Goal: Information Seeking & Learning: Check status

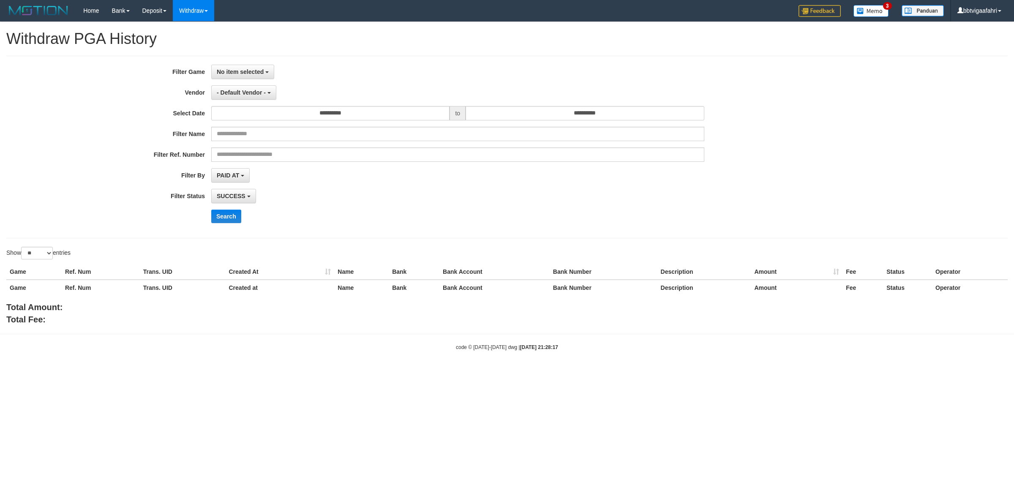
select select
select select "**"
select select
select select "**"
click at [260, 72] on span "No item selected" at bounding box center [240, 71] width 47 height 7
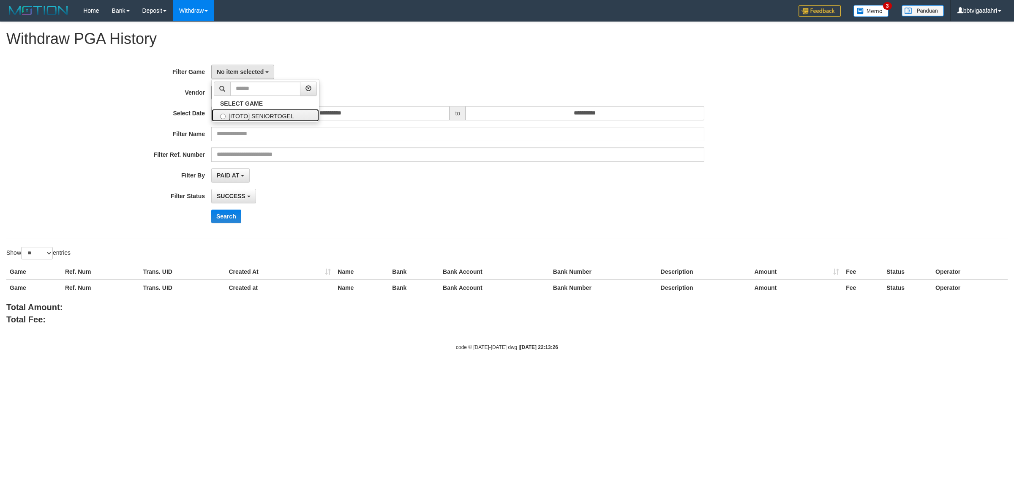
drag, startPoint x: 261, startPoint y: 113, endPoint x: 261, endPoint y: 97, distance: 16.1
click at [261, 113] on label "[ITOTO] SENIORTOGEL" at bounding box center [265, 115] width 107 height 13
select select "***"
click at [261, 83] on div "**********" at bounding box center [422, 147] width 845 height 165
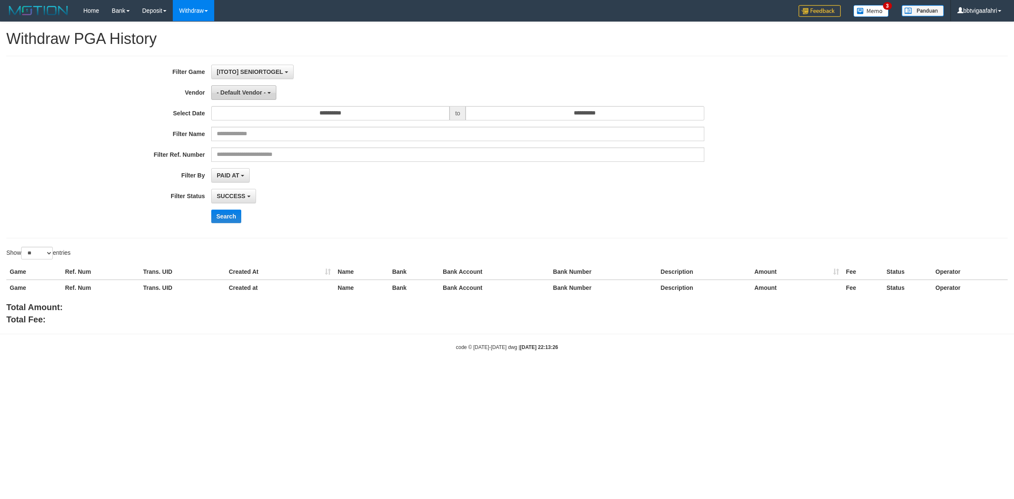
click at [259, 91] on span "- Default Vendor -" at bounding box center [241, 92] width 49 height 7
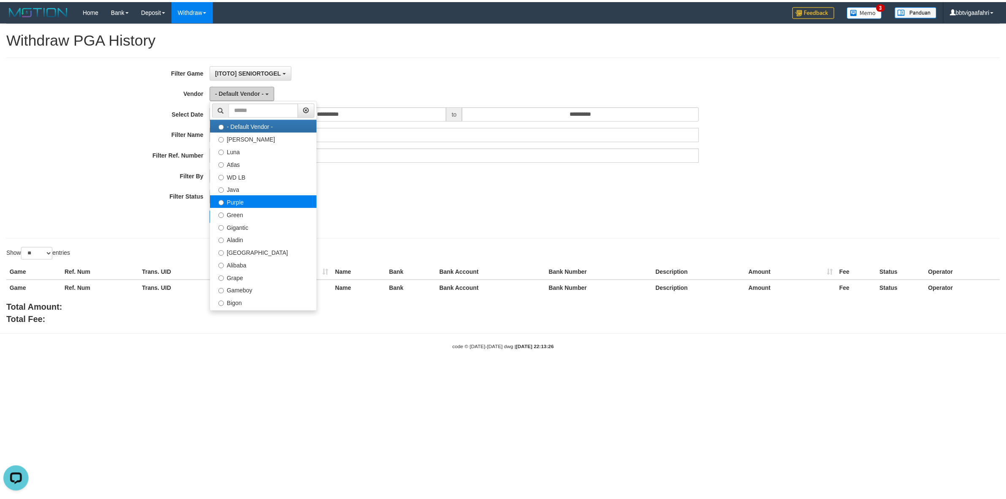
scroll to position [0, 0]
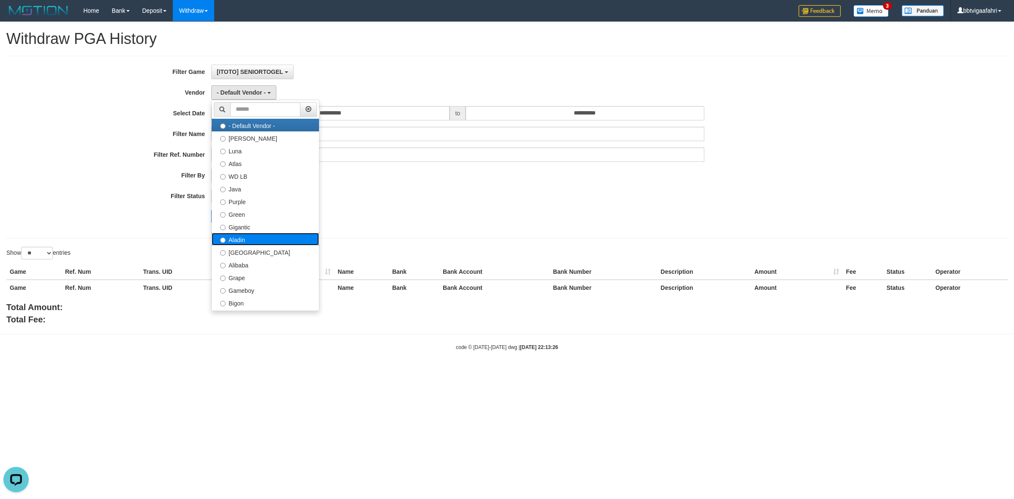
click at [250, 239] on label "Aladin" at bounding box center [265, 239] width 107 height 13
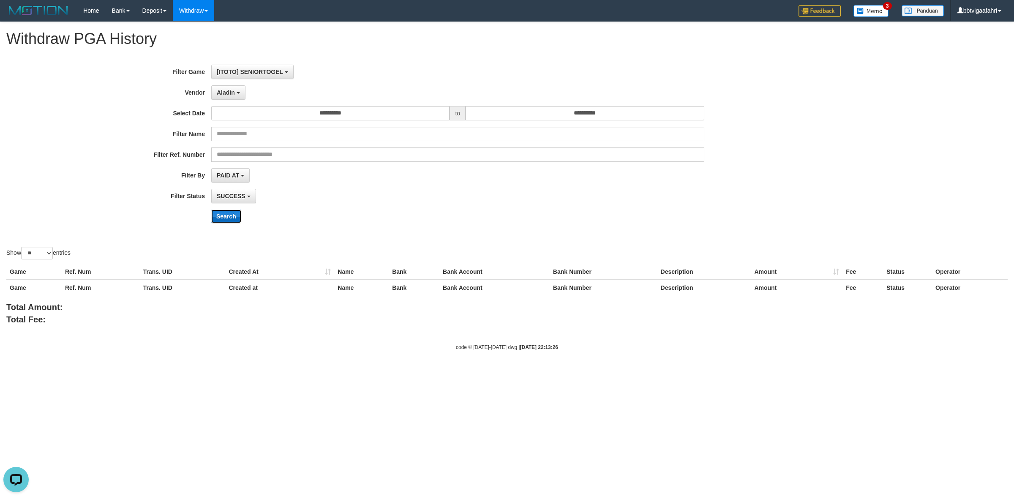
click at [237, 216] on button "Search" at bounding box center [226, 217] width 30 height 14
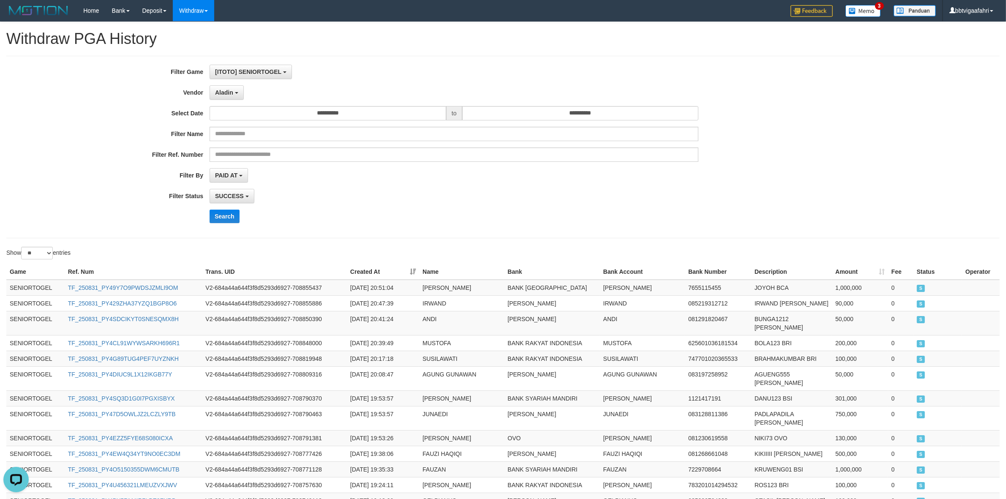
click at [671, 210] on div "Search" at bounding box center [524, 217] width 629 height 14
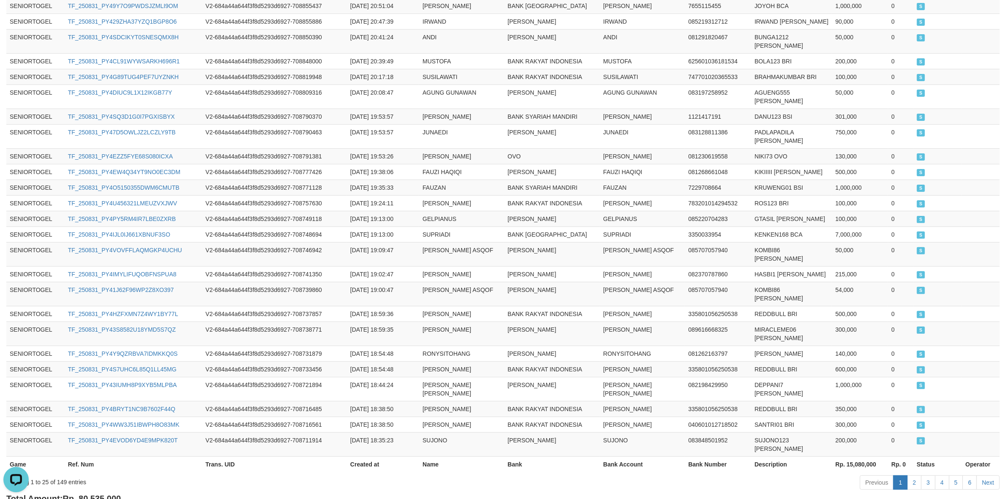
click at [115, 494] on span "Rp. 80,535,000" at bounding box center [92, 498] width 58 height 9
copy span "80,535,000"
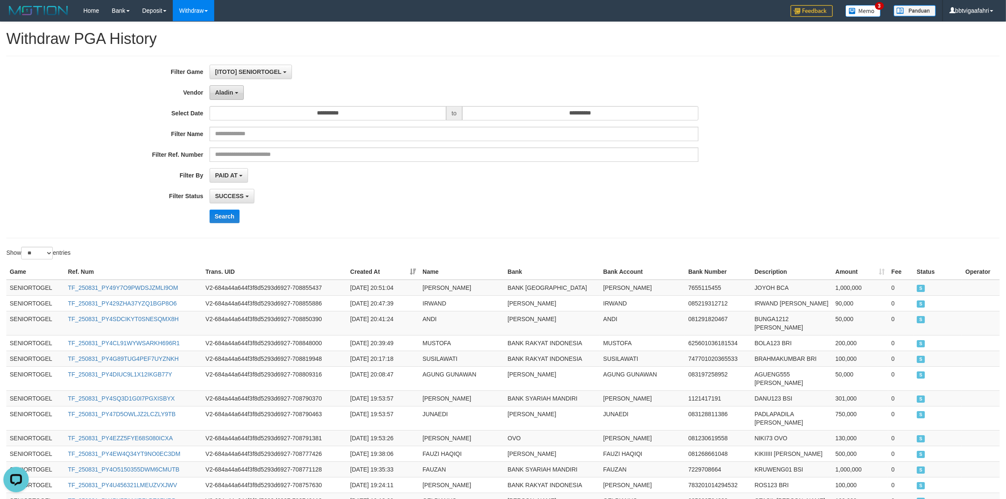
click at [231, 98] on button "Aladin" at bounding box center [227, 92] width 34 height 14
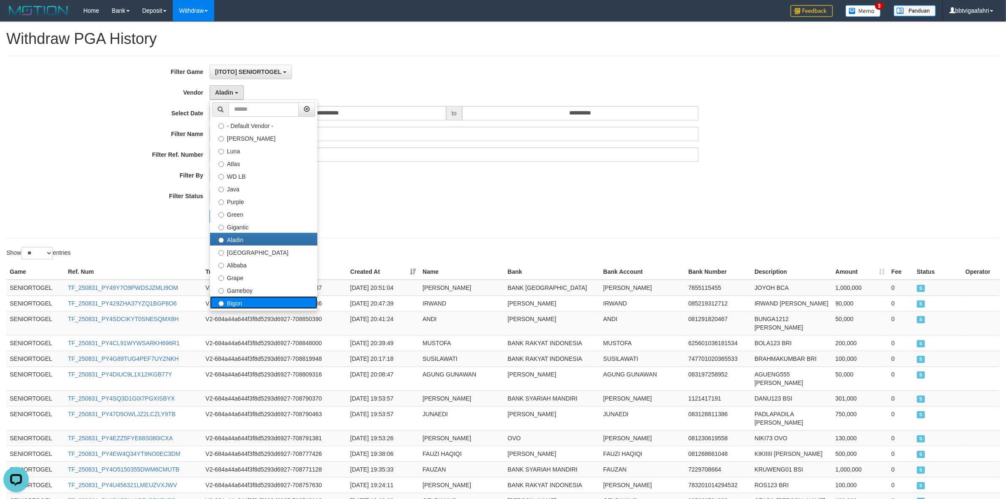
click at [254, 298] on label "Bigon" at bounding box center [263, 302] width 107 height 13
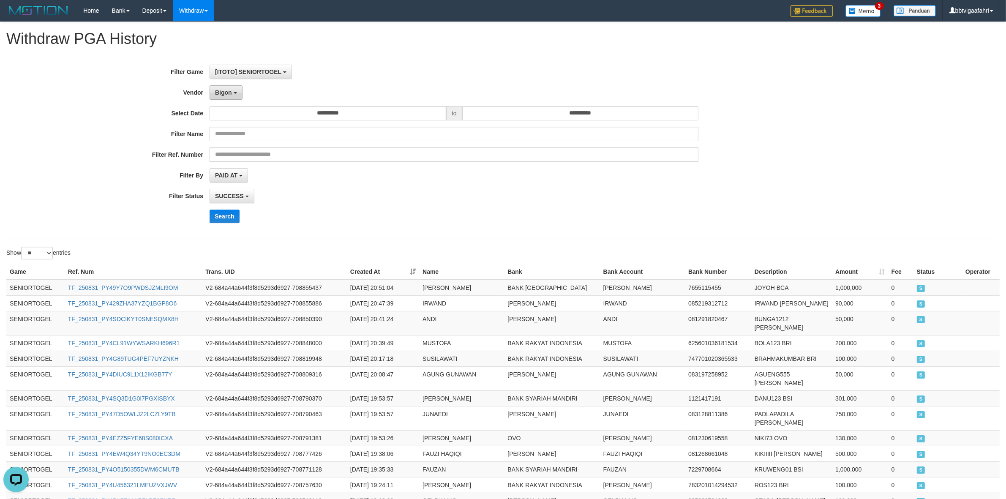
click at [239, 96] on button "Bigon" at bounding box center [226, 92] width 33 height 14
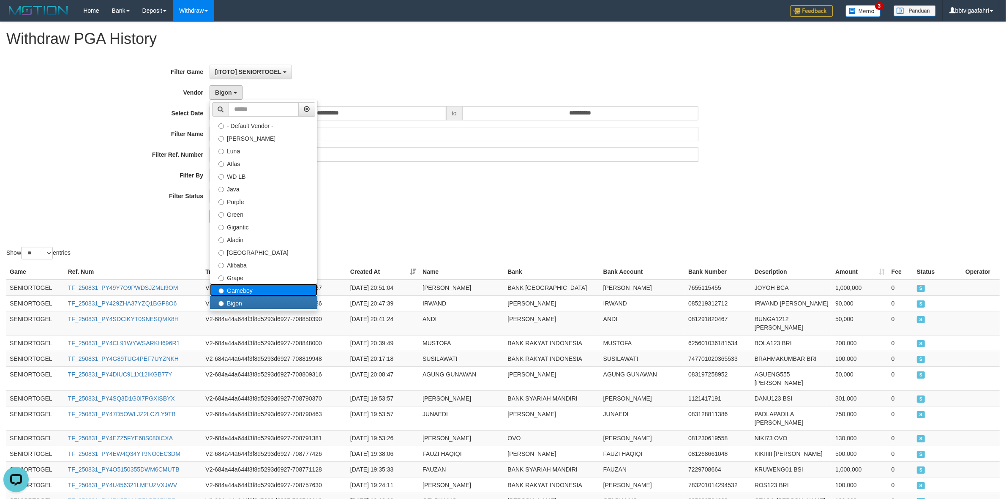
click at [274, 293] on label "Gameboy" at bounding box center [263, 290] width 107 height 13
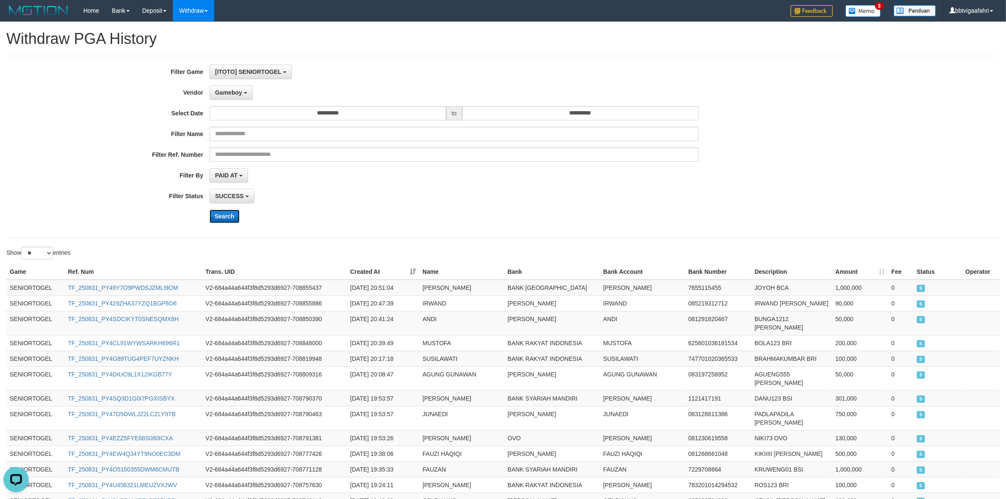
click at [222, 219] on button "Search" at bounding box center [225, 217] width 30 height 14
click at [653, 201] on div "SUCCESS SUCCESS ON PROCESS FAILED" at bounding box center [454, 196] width 489 height 14
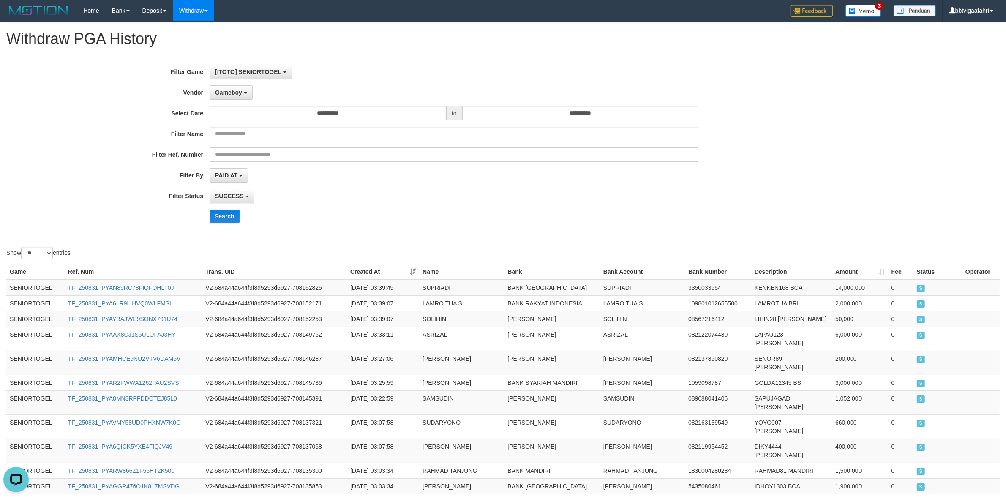
scroll to position [180, 0]
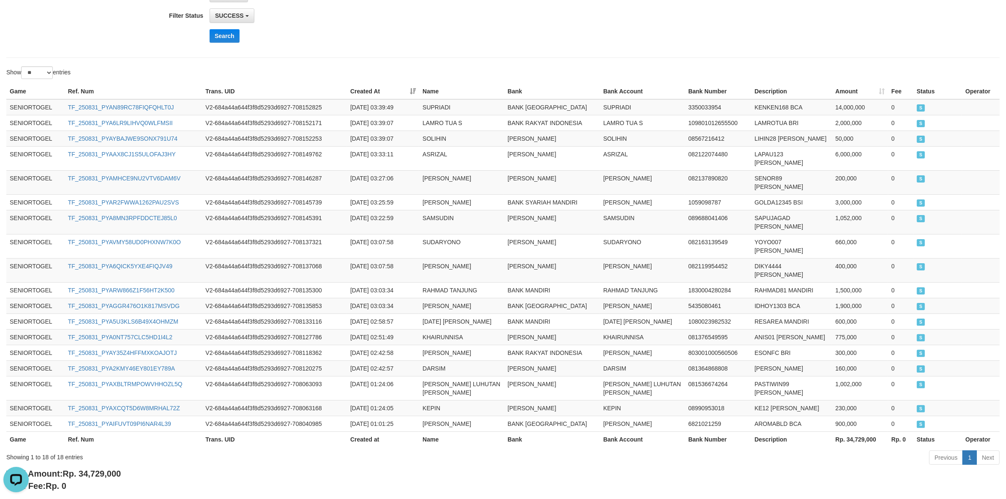
click at [120, 469] on span "Rp. 34,729,000" at bounding box center [92, 473] width 58 height 9
copy span "34,729,000"
drag, startPoint x: 379, startPoint y: 66, endPoint x: 375, endPoint y: 73, distance: 7.8
click at [379, 66] on div "**********" at bounding box center [503, 167] width 1006 height 650
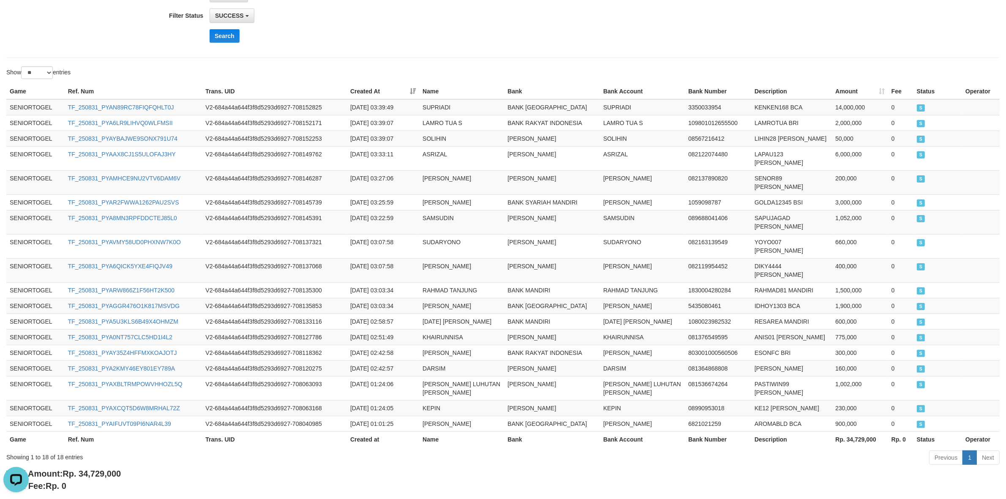
scroll to position [0, 0]
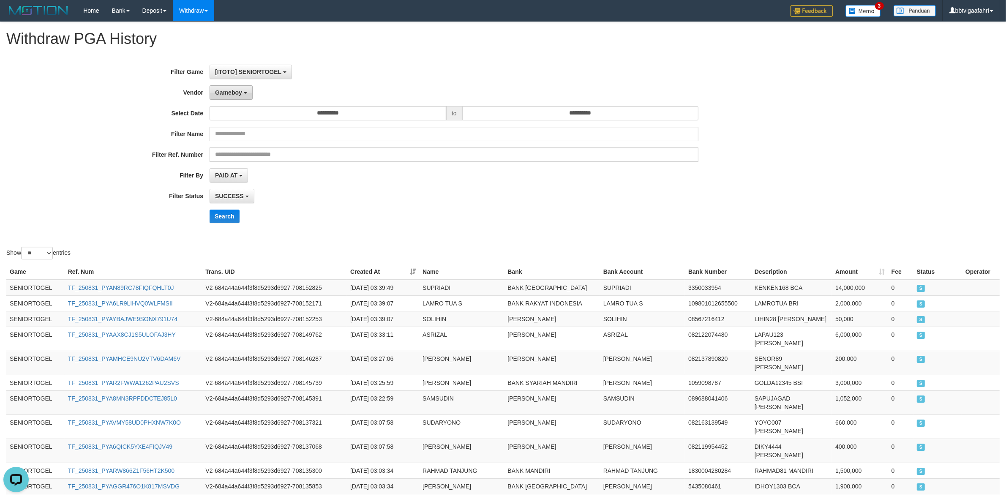
click at [232, 94] on span "Gameboy" at bounding box center [228, 92] width 27 height 7
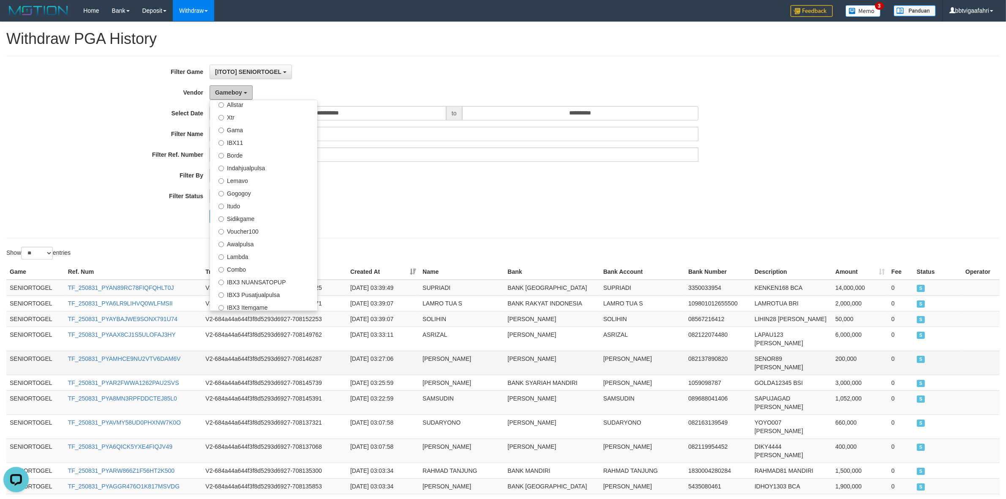
scroll to position [53, 0]
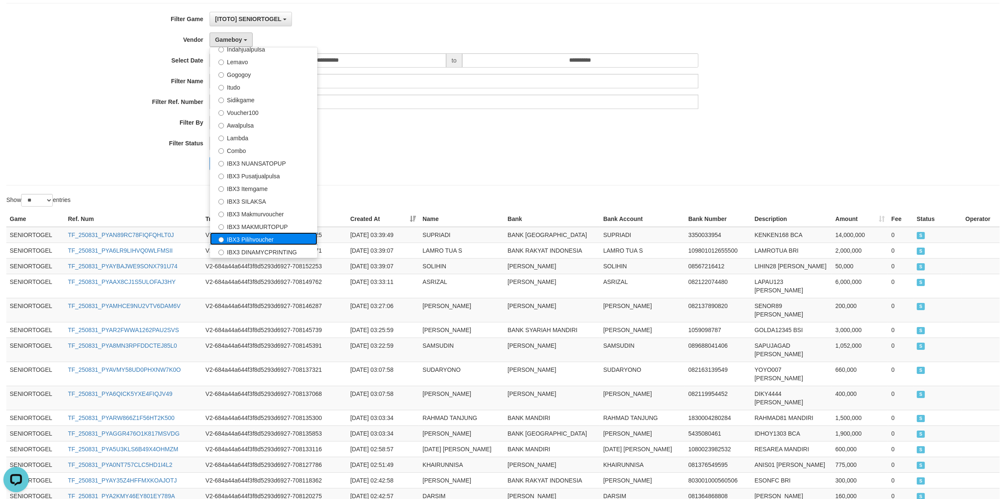
click at [262, 243] on label "IBX3 Pilihvoucher" at bounding box center [263, 238] width 107 height 13
select select "**********"
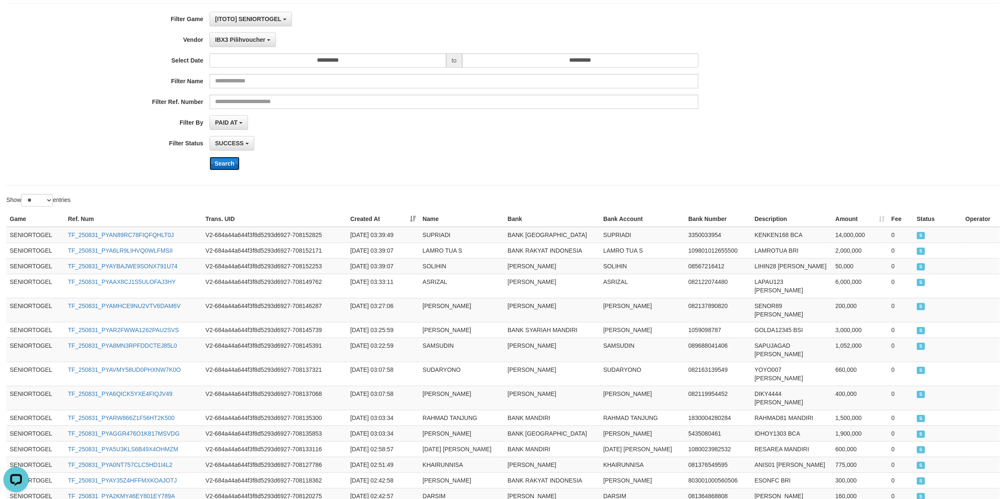
click at [227, 161] on button "Search" at bounding box center [225, 164] width 30 height 14
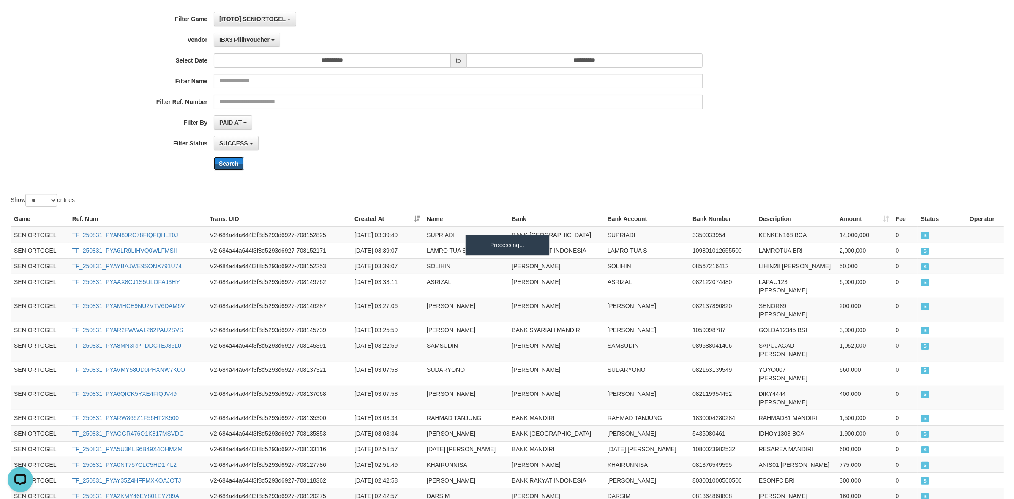
scroll to position [0, 0]
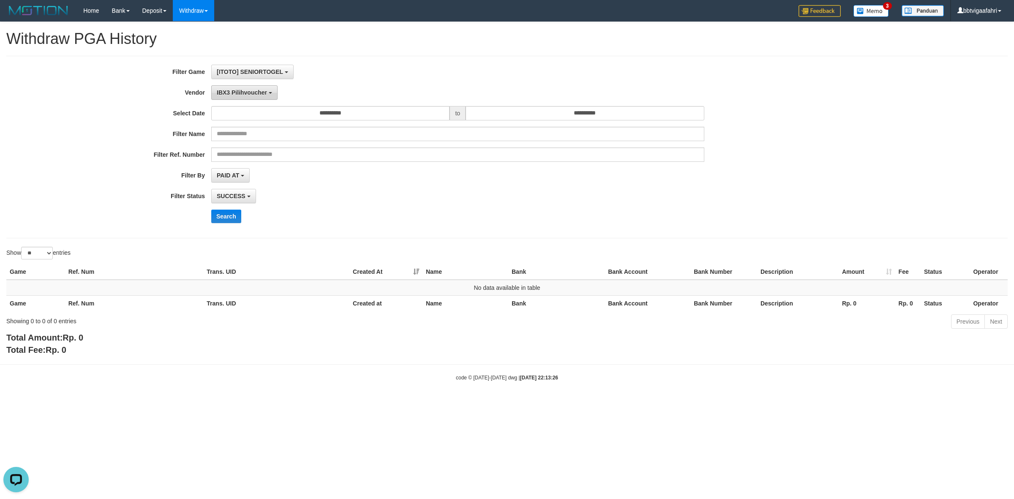
click at [251, 91] on span "IBX3 Pilihvoucher" at bounding box center [242, 92] width 50 height 7
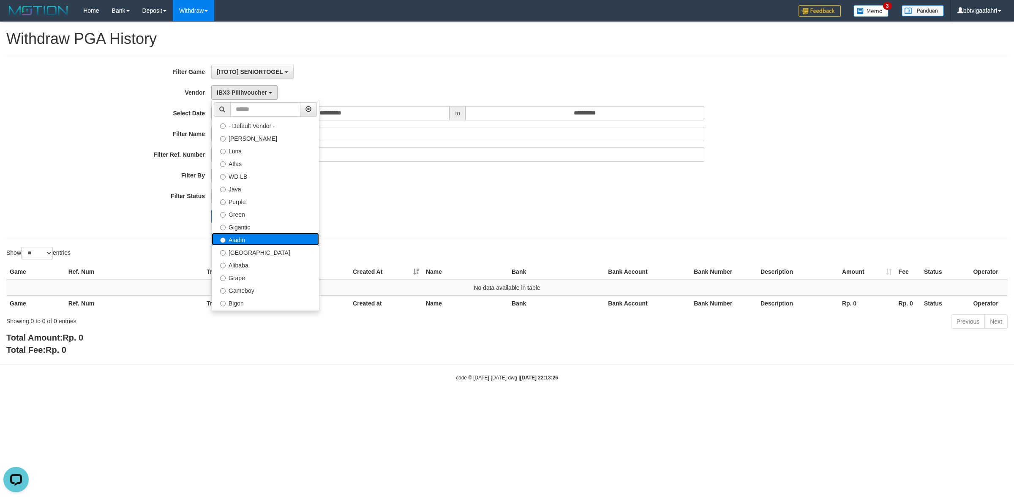
click at [257, 236] on label "Aladin" at bounding box center [265, 239] width 107 height 13
select select "**********"
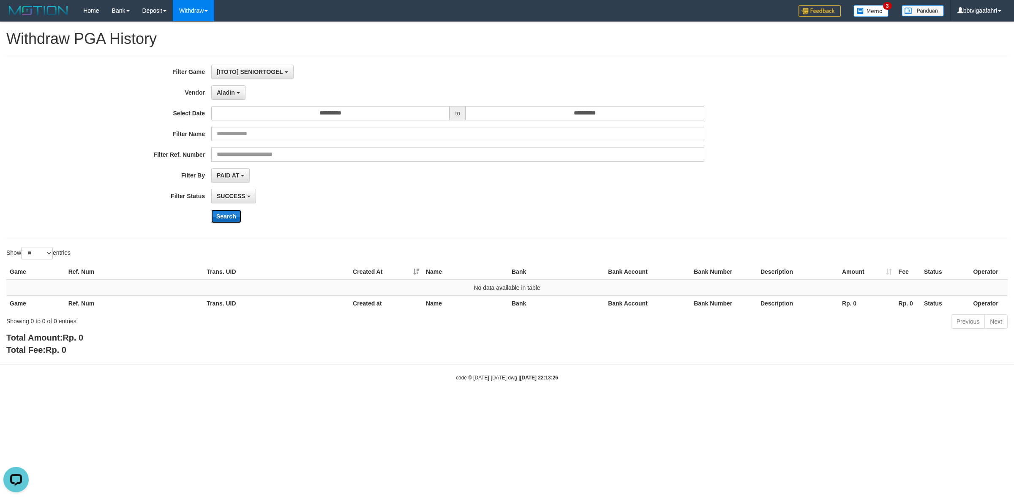
click at [227, 212] on button "Search" at bounding box center [226, 217] width 30 height 14
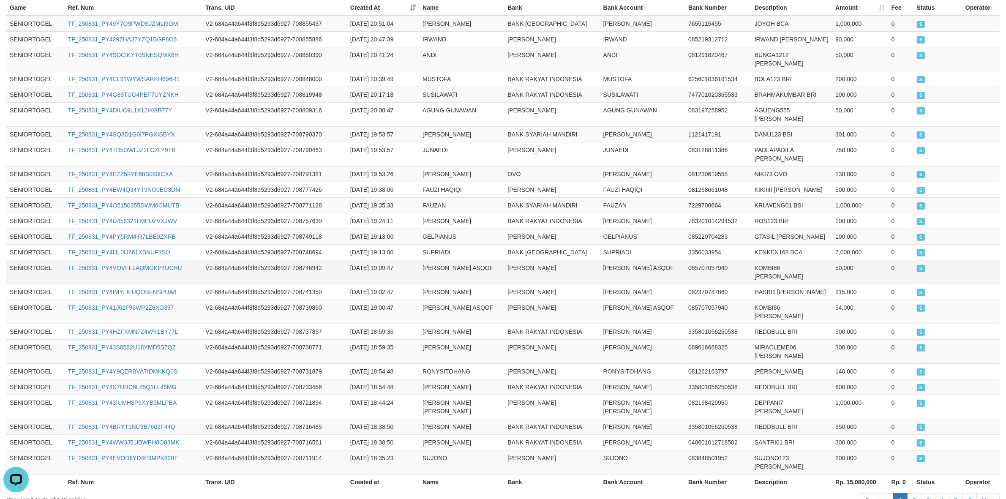
scroll to position [282, 0]
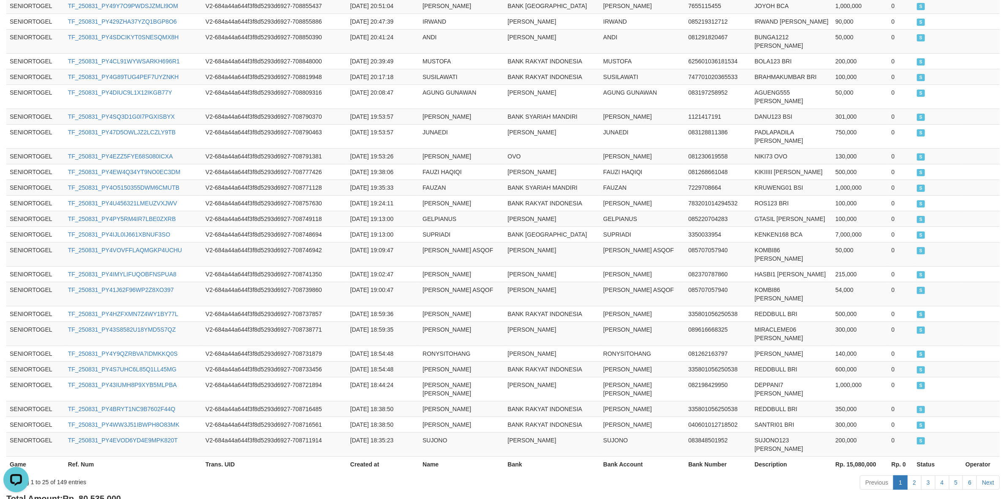
click at [100, 494] on span "Rp. 80,535,000" at bounding box center [92, 498] width 58 height 9
copy span "80,535,000"
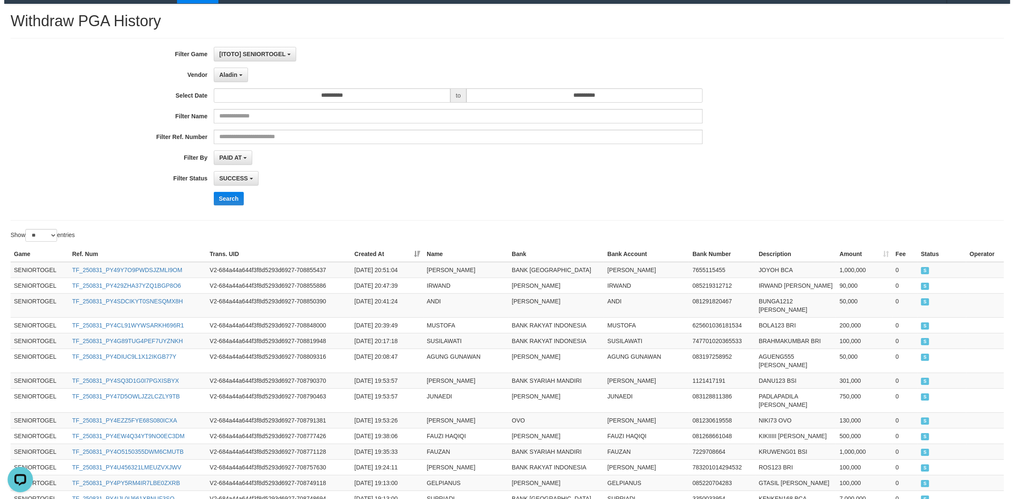
scroll to position [0, 0]
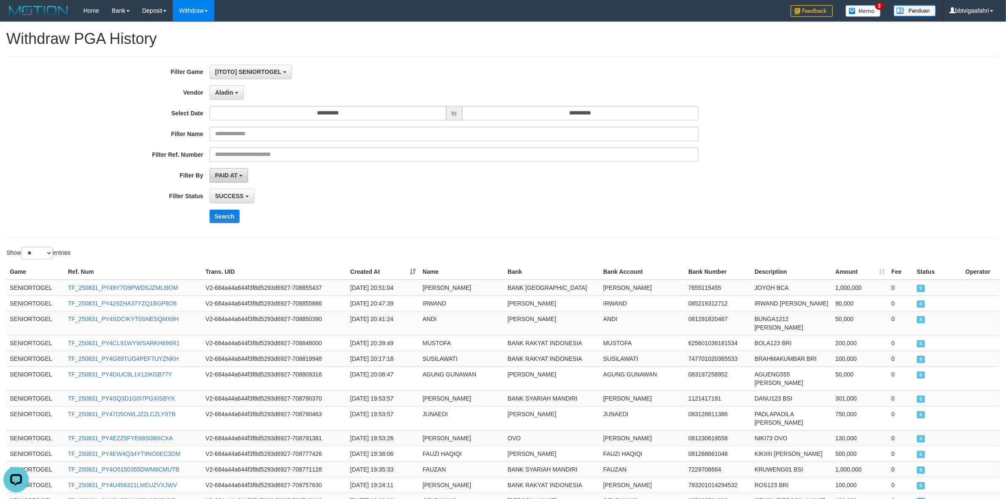
click at [238, 179] on span "PAID AT" at bounding box center [226, 175] width 22 height 7
click at [243, 216] on label "CREATED AT" at bounding box center [263, 220] width 107 height 13
select select "*"
click at [243, 202] on button "SUCCESS" at bounding box center [232, 196] width 45 height 14
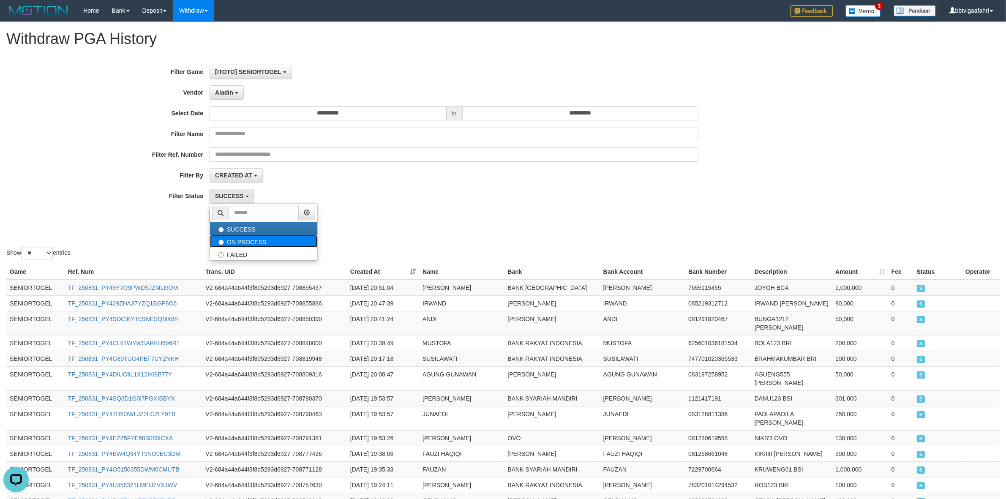
click at [248, 246] on label "ON PROCESS" at bounding box center [263, 241] width 107 height 13
select select "*"
click at [226, 223] on button "Search" at bounding box center [225, 217] width 30 height 14
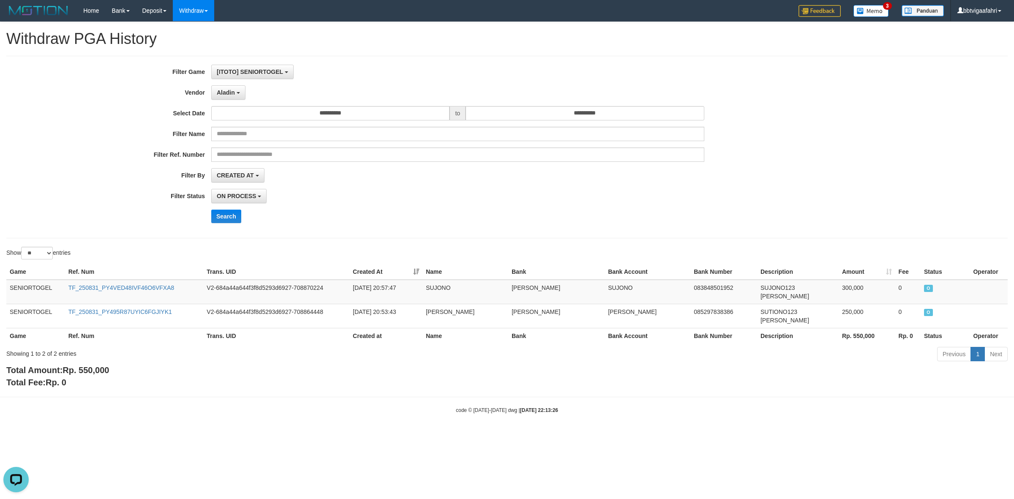
click at [563, 242] on div "**********" at bounding box center [507, 205] width 1014 height 366
click at [227, 221] on button "Search" at bounding box center [226, 217] width 30 height 14
